Goal: Information Seeking & Learning: Learn about a topic

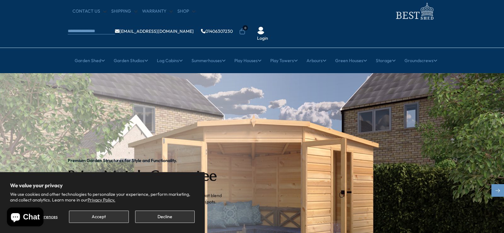
scroll to position [21, 0]
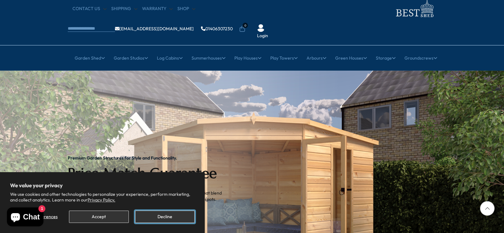
click at [163, 216] on button "Decline" at bounding box center [165, 217] width 60 height 12
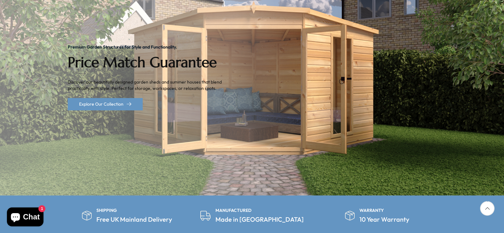
scroll to position [0, 0]
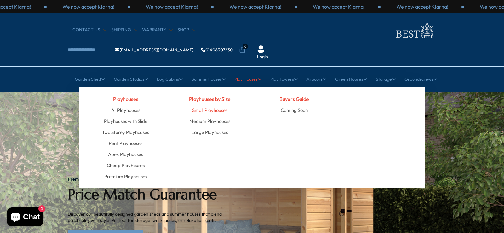
click at [209, 105] on link "Small Playhouses" at bounding box center [209, 110] width 35 height 11
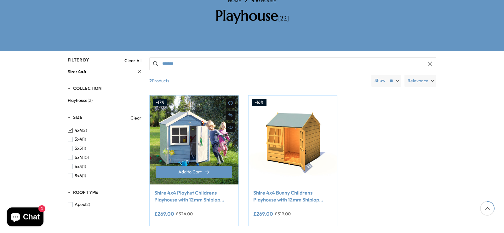
scroll to position [118, 0]
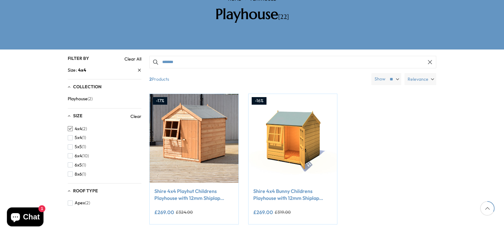
click at [79, 126] on span "4x4" at bounding box center [78, 128] width 7 height 5
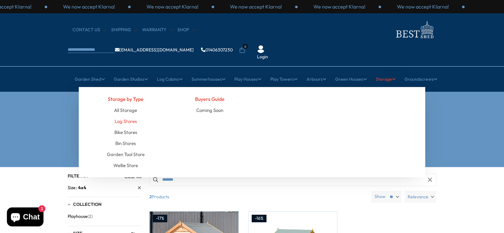
click at [119, 116] on link "Log Stores" at bounding box center [126, 121] width 22 height 11
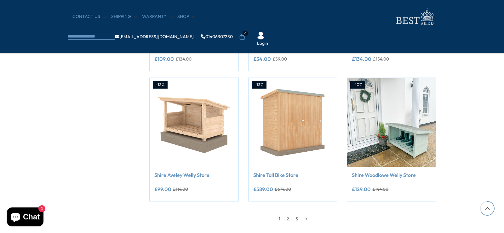
scroll to position [486, 0]
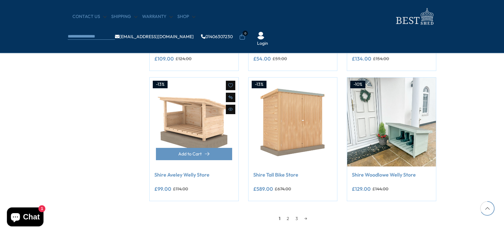
click at [175, 176] on link "Shire Aveley Welly Store" at bounding box center [193, 174] width 79 height 7
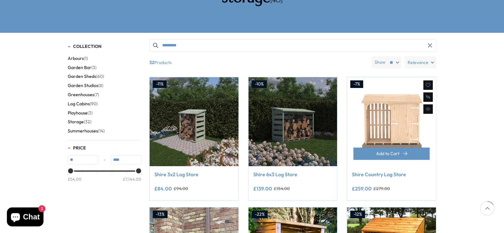
scroll to position [135, 0]
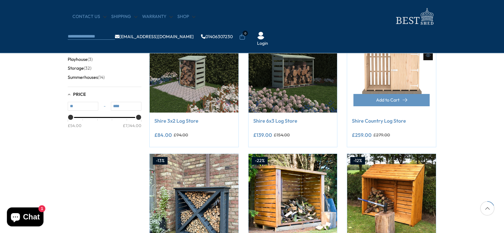
click at [383, 121] on link "Shire Country Log Store" at bounding box center [391, 120] width 79 height 7
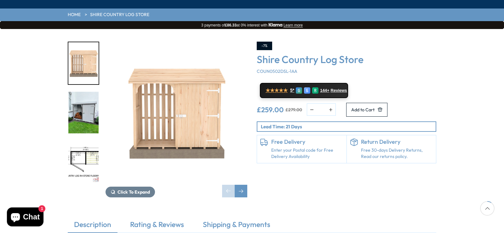
scroll to position [84, 0]
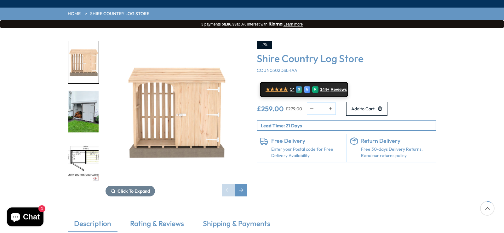
click at [83, 140] on img "3 / 9" at bounding box center [83, 161] width 30 height 42
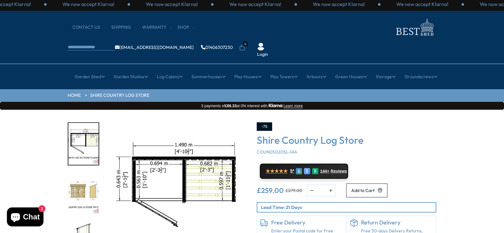
scroll to position [0, 0]
